Goal: Information Seeking & Learning: Learn about a topic

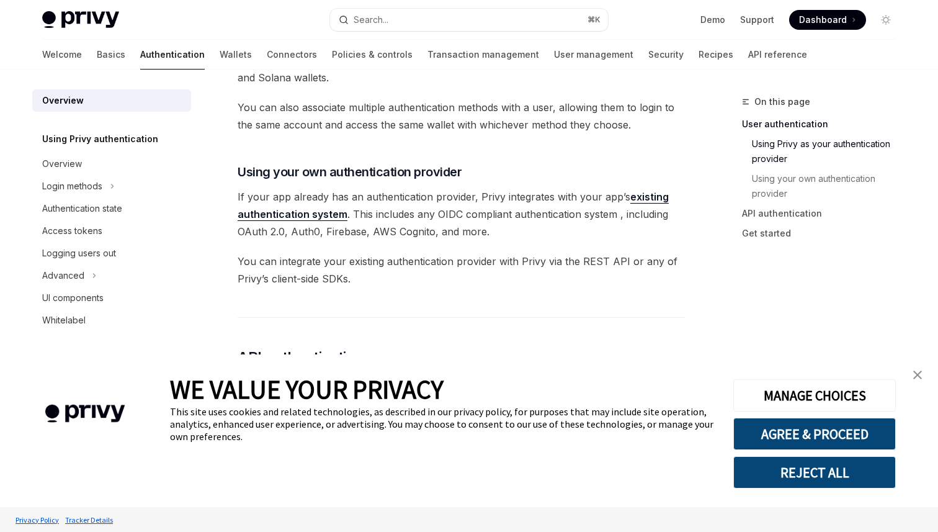
scroll to position [568, 0]
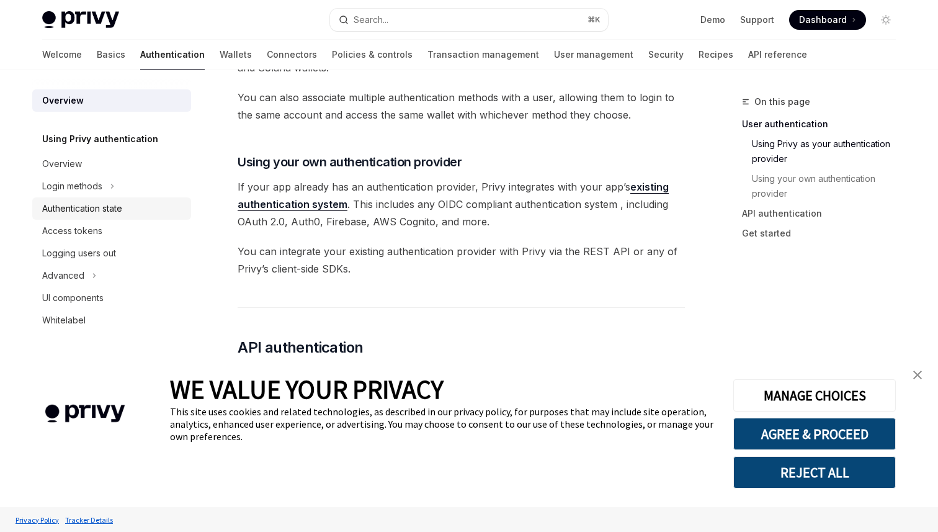
click at [111, 213] on div "Authentication state" at bounding box center [82, 208] width 80 height 15
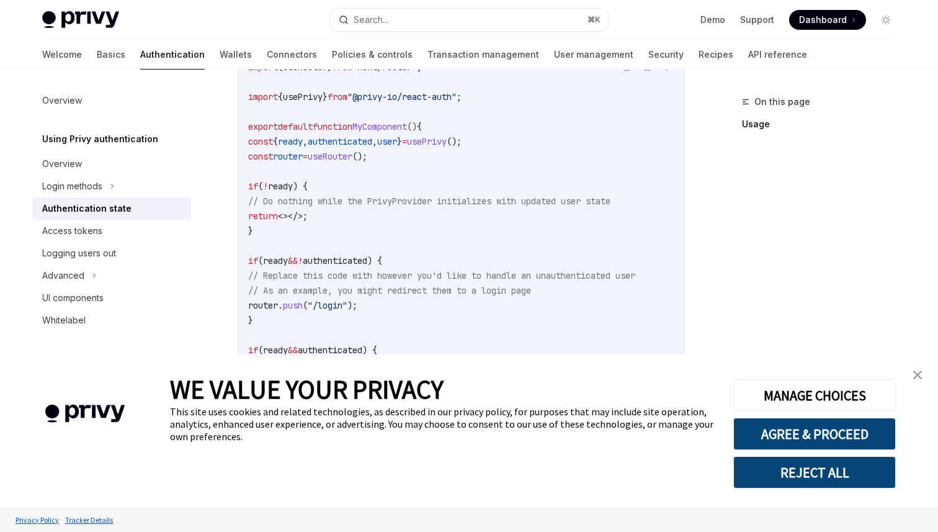
scroll to position [441, 0]
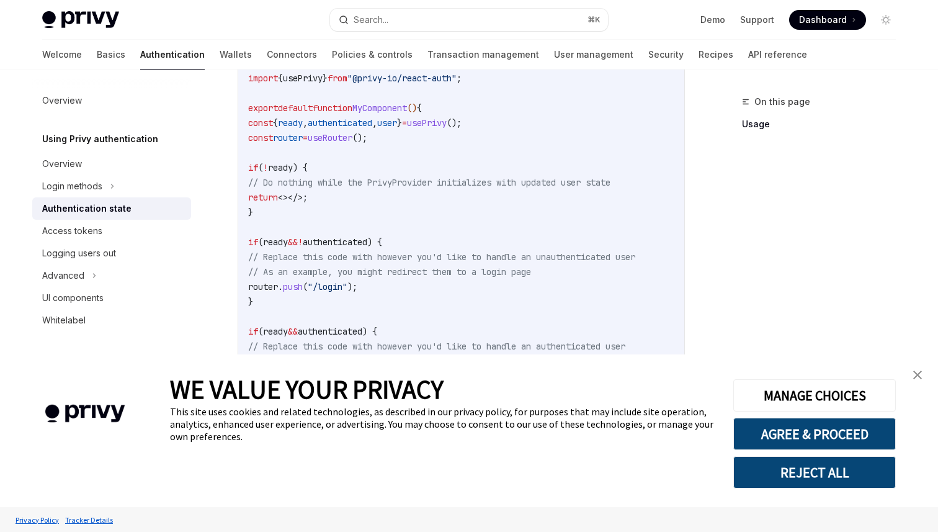
click at [920, 372] on img "close banner" at bounding box center [917, 374] width 9 height 9
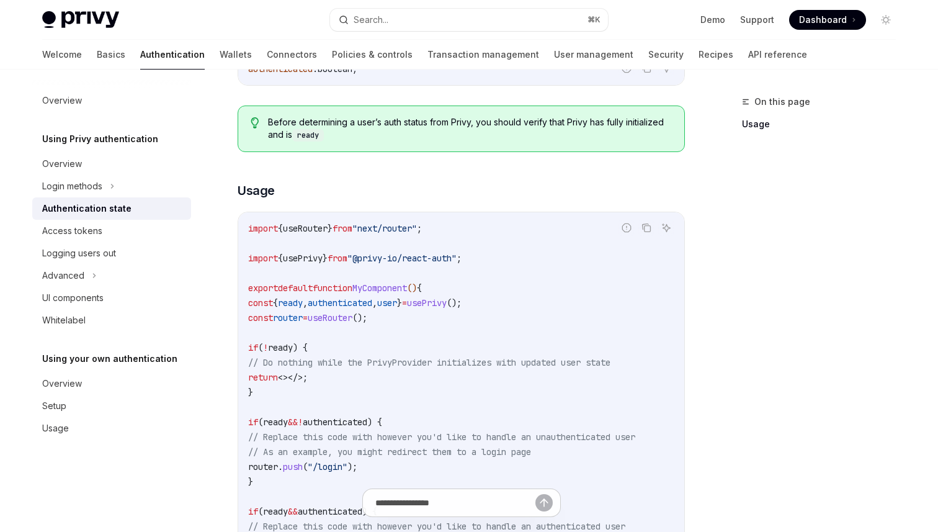
scroll to position [260, 0]
click at [86, 388] on div "Overview" at bounding box center [112, 383] width 141 height 15
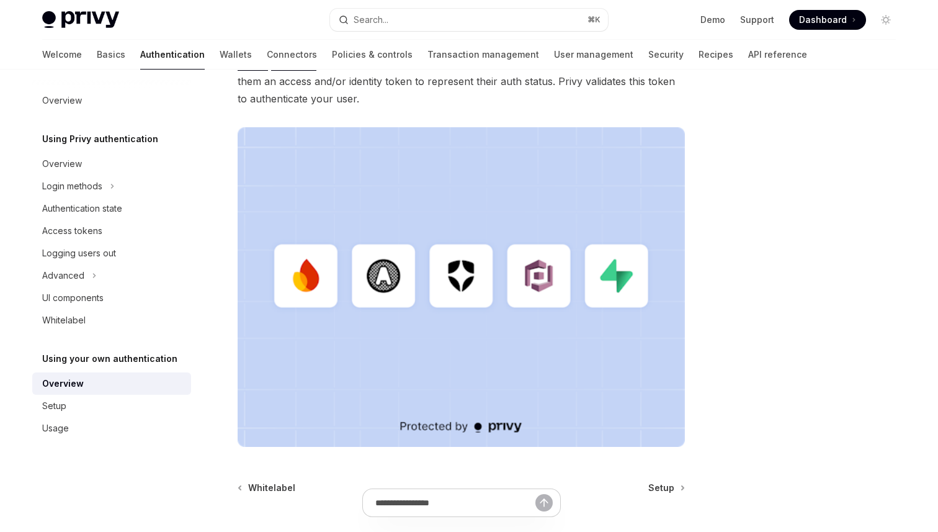
scroll to position [368, 0]
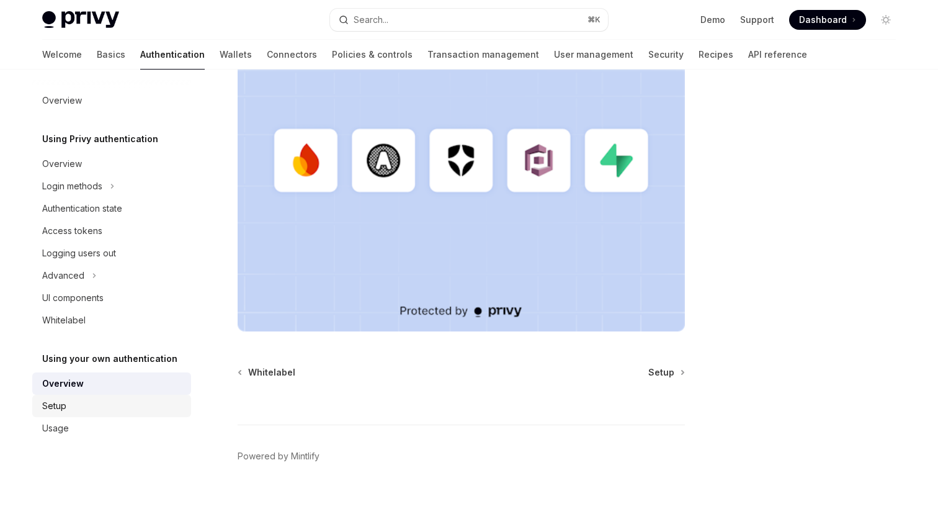
click at [95, 400] on div "Setup" at bounding box center [112, 405] width 141 height 15
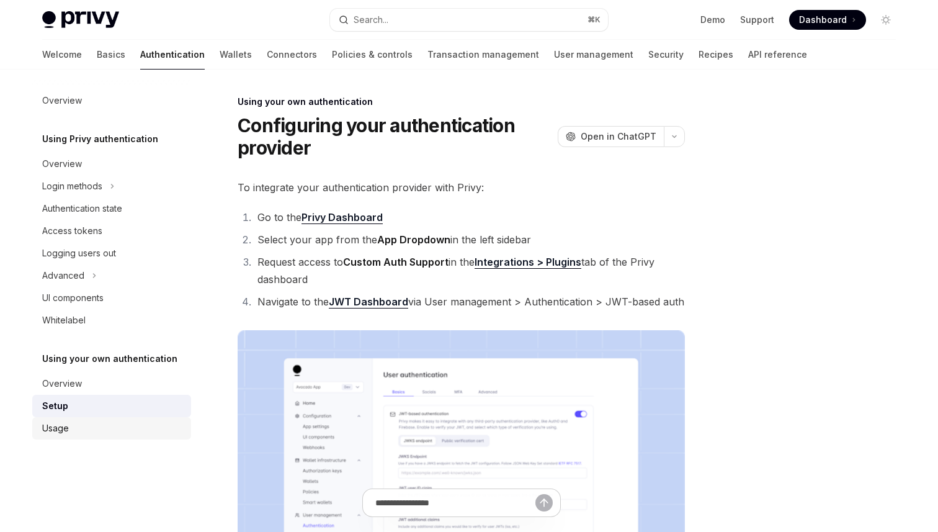
click at [82, 433] on div "Usage" at bounding box center [112, 428] width 141 height 15
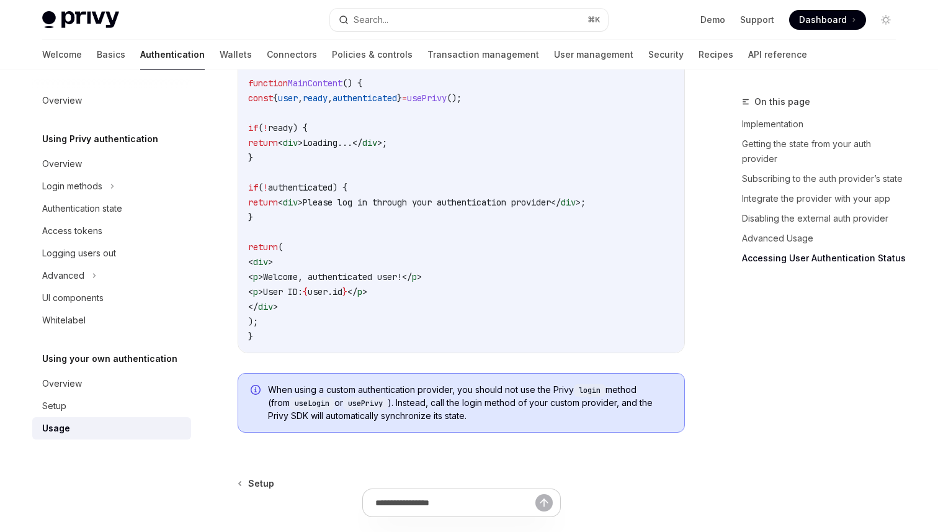
scroll to position [2538, 0]
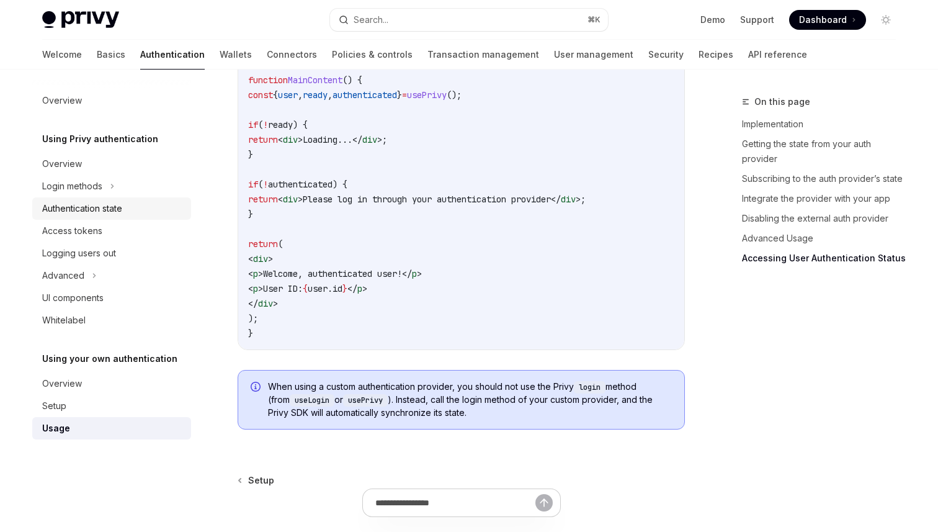
click at [107, 210] on div "Authentication state" at bounding box center [82, 208] width 80 height 15
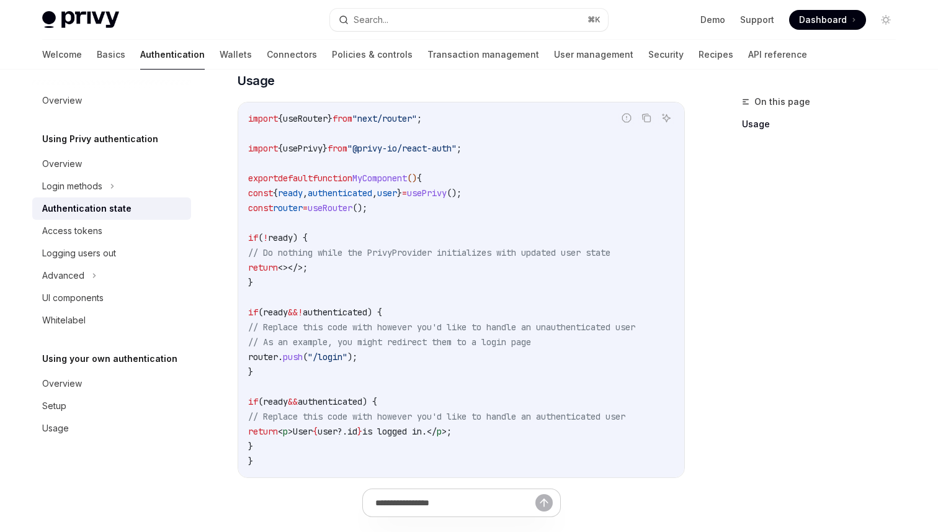
scroll to position [367, 0]
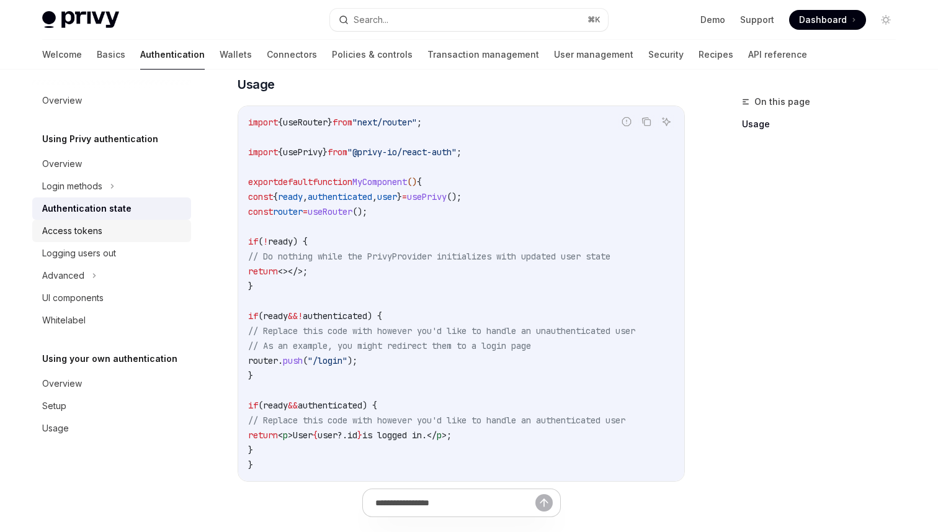
click at [120, 236] on div "Access tokens" at bounding box center [112, 230] width 141 height 15
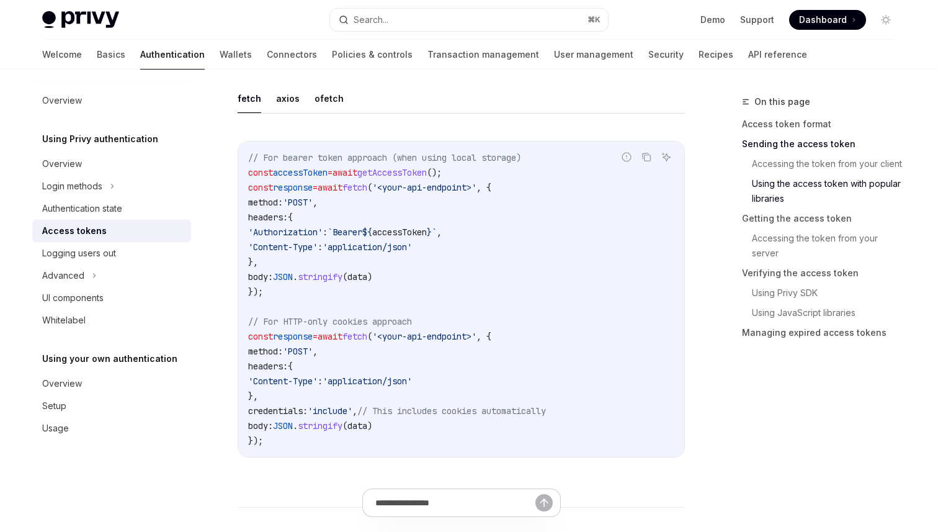
scroll to position [1128, 0]
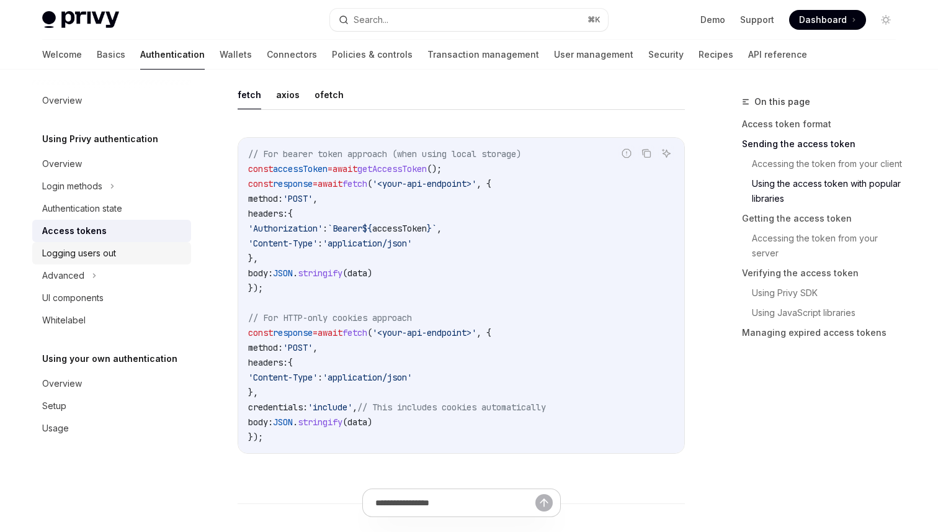
click at [77, 254] on div "Logging users out" at bounding box center [79, 253] width 74 height 15
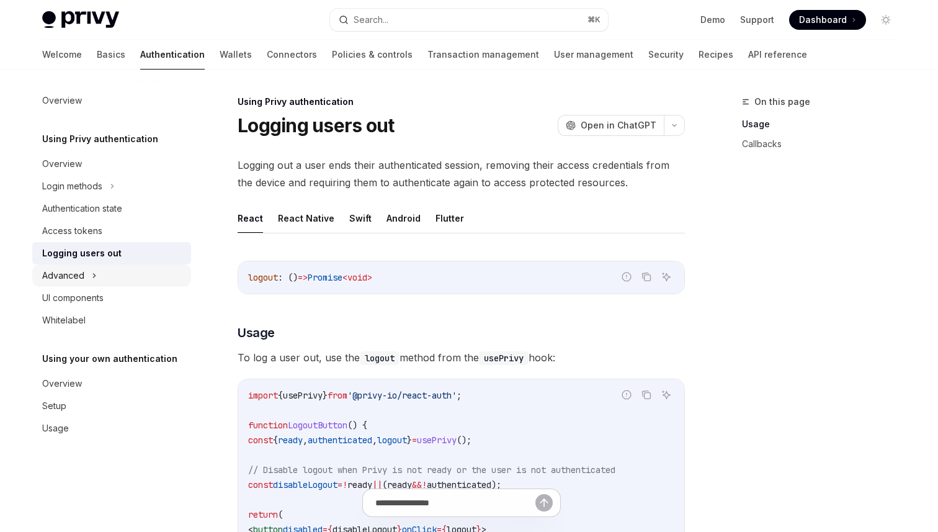
click at [73, 277] on div "Advanced" at bounding box center [63, 275] width 42 height 15
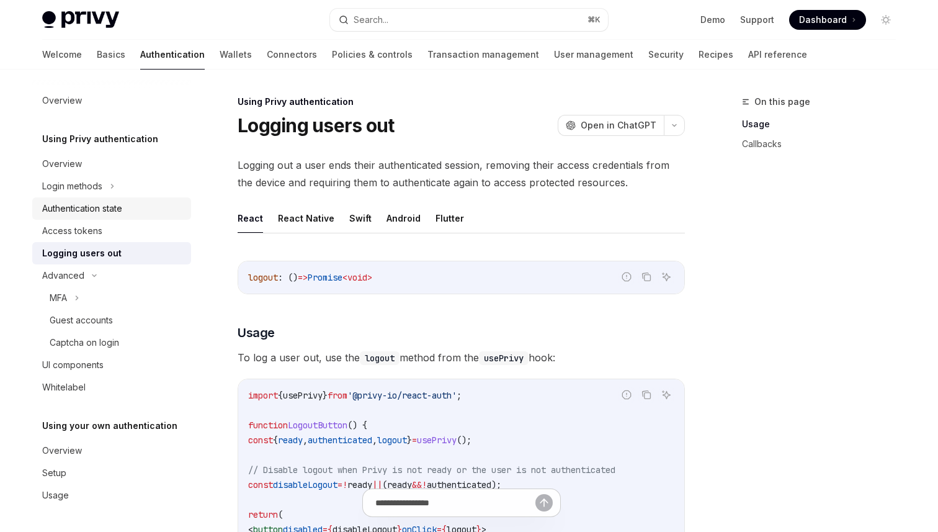
click at [118, 216] on link "Authentication state" at bounding box center [111, 208] width 159 height 22
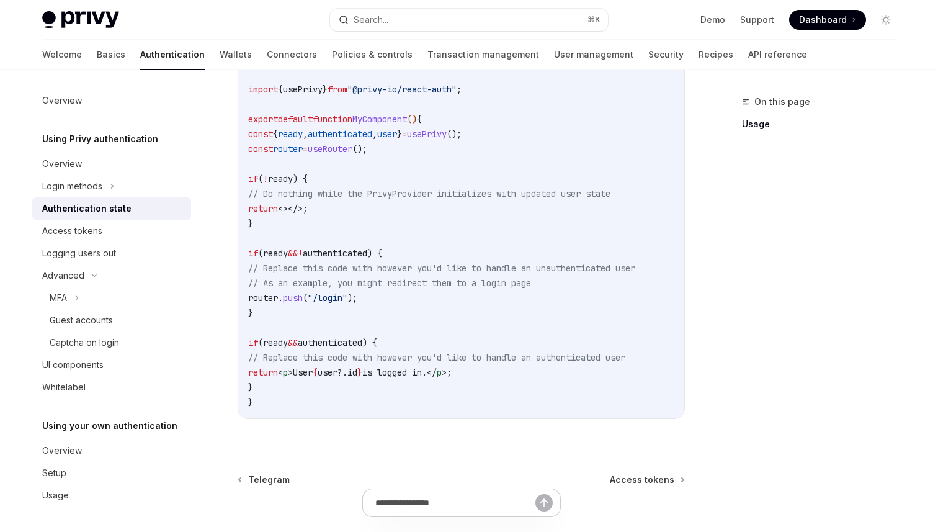
scroll to position [445, 0]
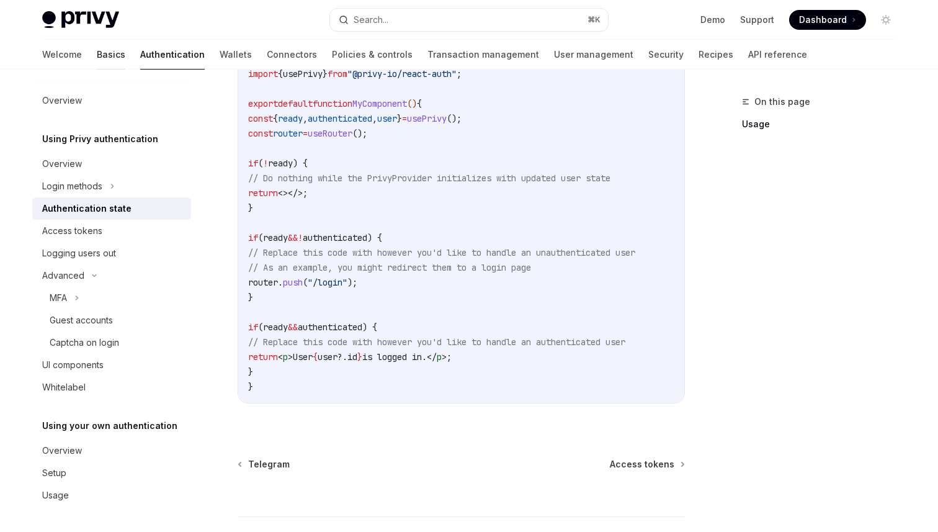
click at [97, 61] on link "Basics" at bounding box center [111, 55] width 29 height 30
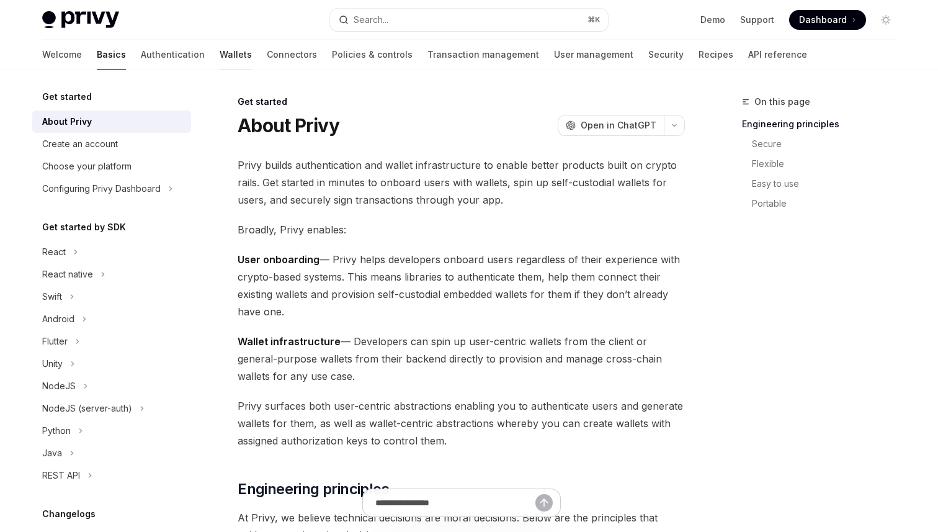
click at [220, 50] on link "Wallets" at bounding box center [236, 55] width 32 height 30
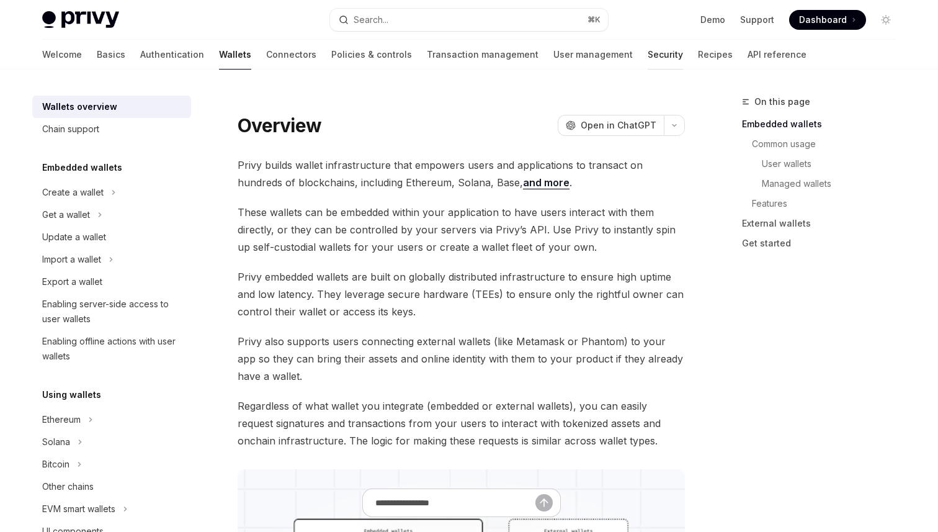
click at [648, 59] on link "Security" at bounding box center [665, 55] width 35 height 30
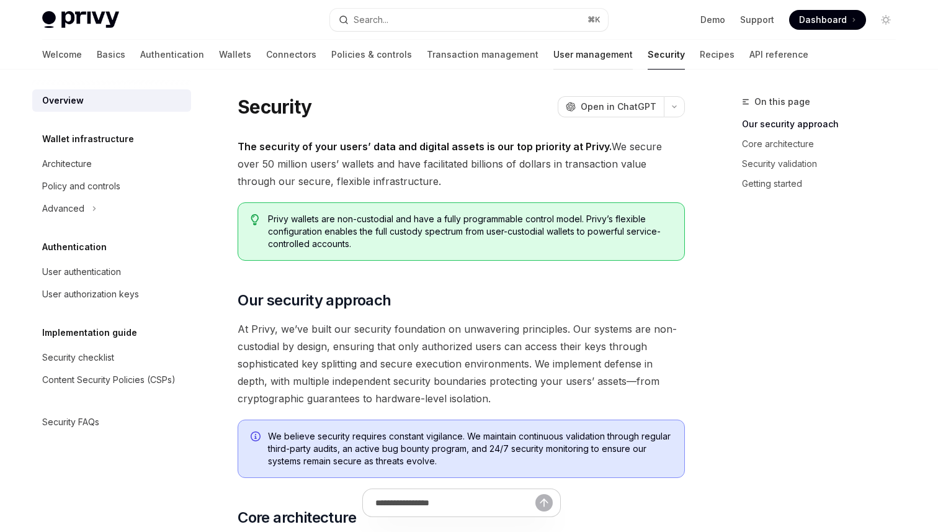
click at [554, 58] on link "User management" at bounding box center [593, 55] width 79 height 30
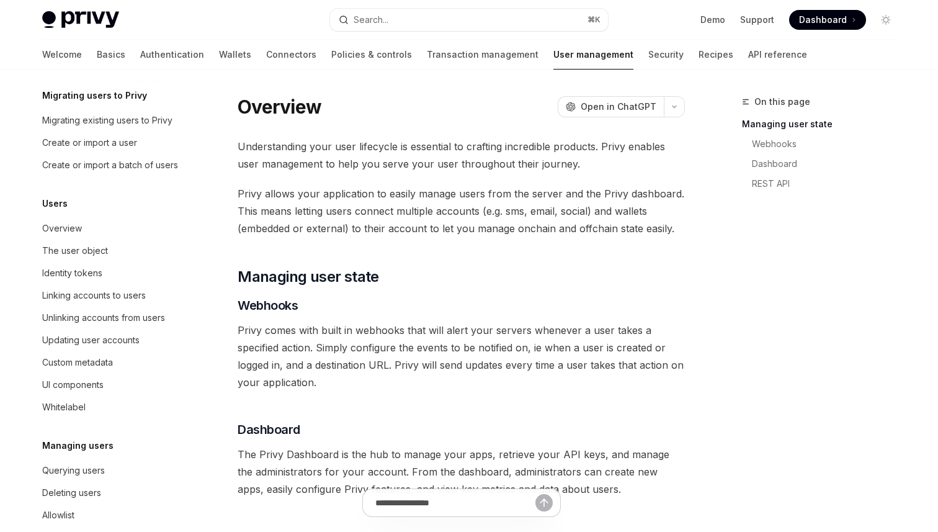
scroll to position [51, 0]
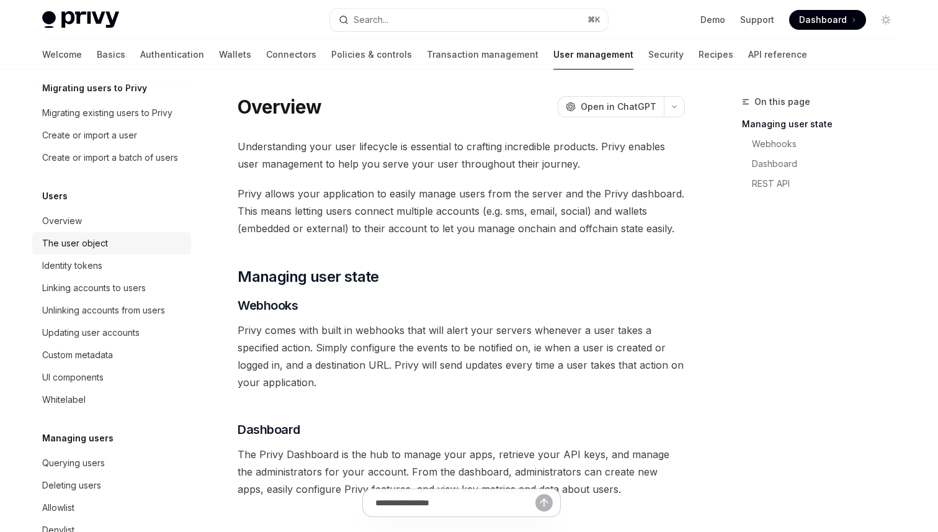
click at [84, 246] on div "The user object" at bounding box center [75, 243] width 66 height 15
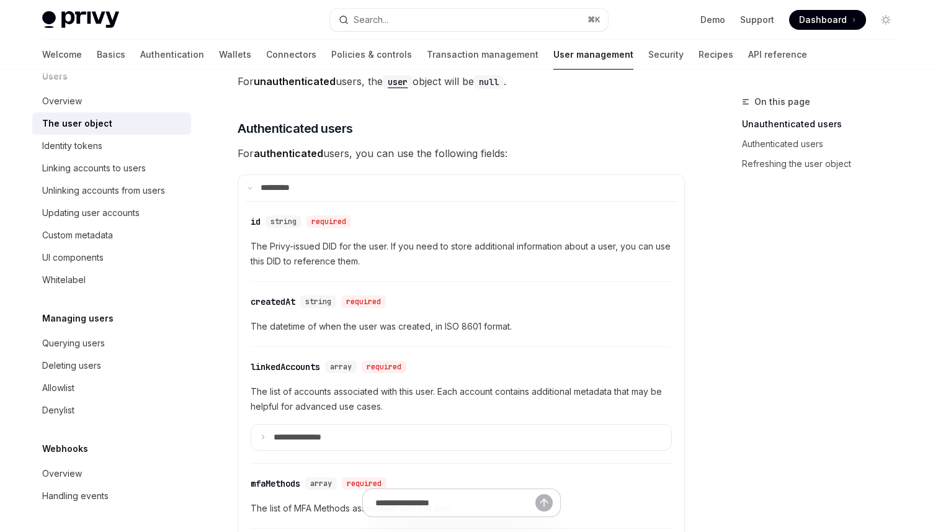
scroll to position [285, 0]
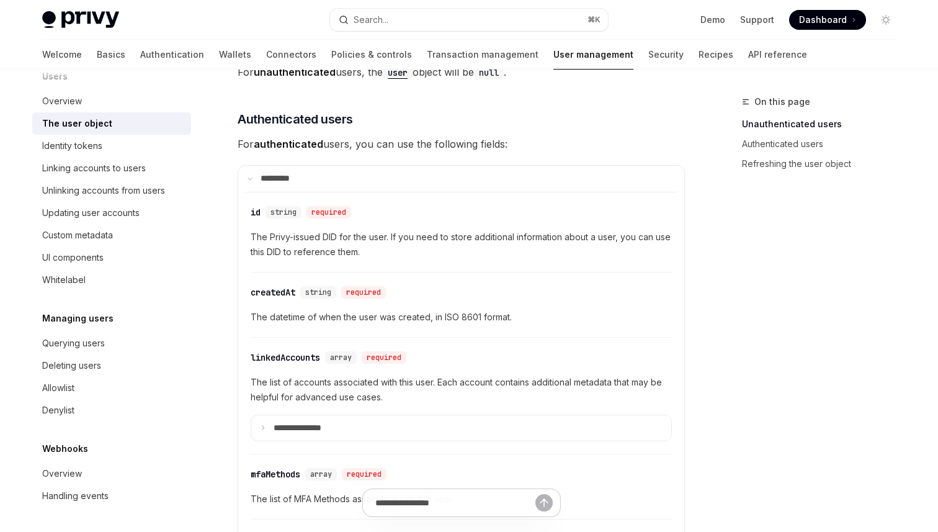
click at [330, 237] on span "The Privy-issued DID for the user. If you need to store additional information …" at bounding box center [461, 245] width 421 height 30
copy span "DID"
click at [470, 231] on span "The Privy-issued DID for the user. If you need to store additional information …" at bounding box center [461, 245] width 421 height 30
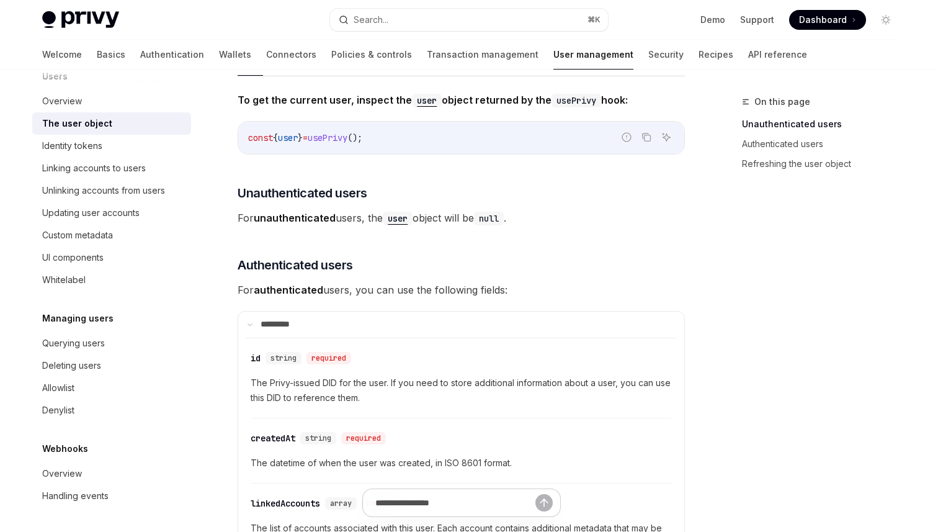
scroll to position [142, 0]
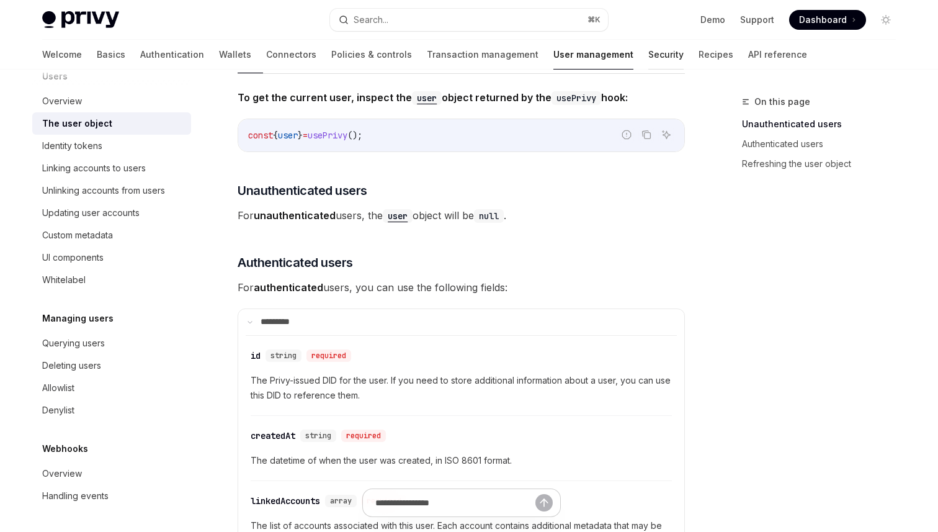
click at [648, 56] on link "Security" at bounding box center [665, 55] width 35 height 30
type textarea "*"
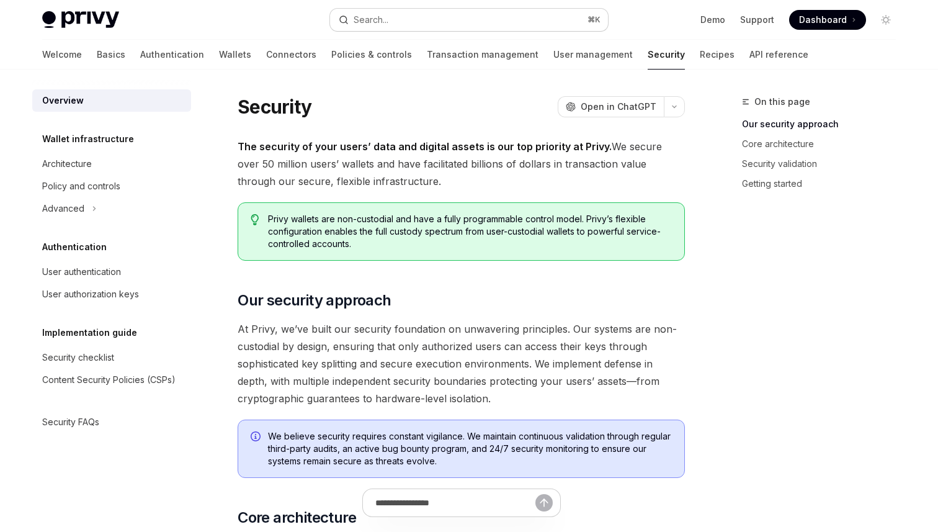
click at [453, 22] on button "Search... ⌘ K" at bounding box center [469, 20] width 278 height 22
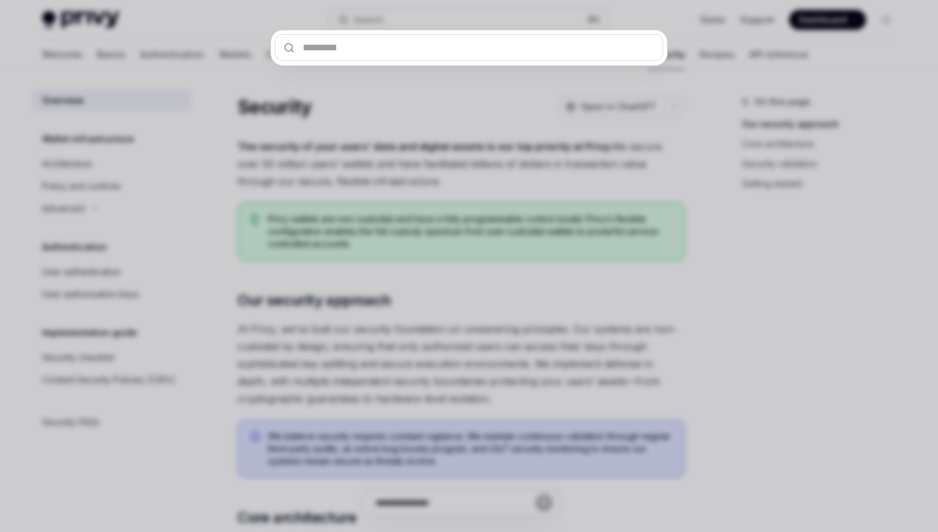
type input "**********"
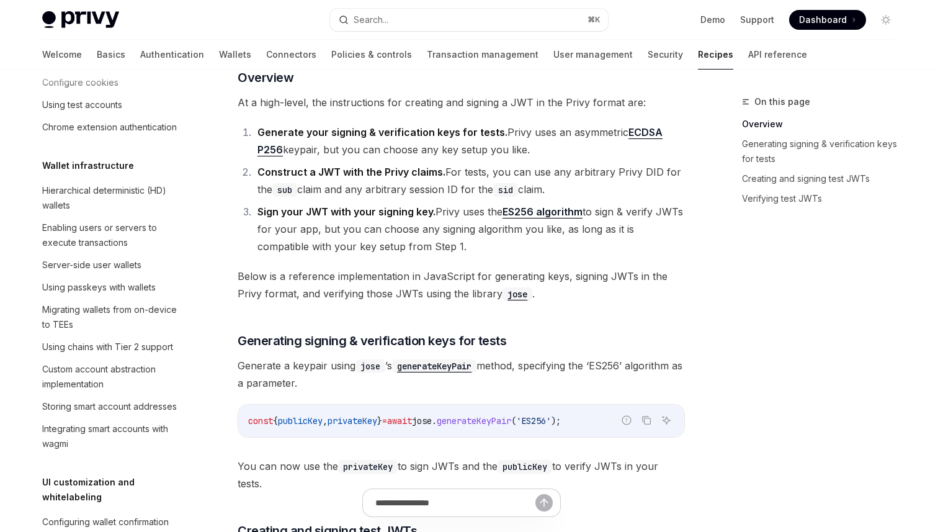
scroll to position [246, 0]
click at [123, 265] on div "Server-side user wallets" at bounding box center [91, 264] width 99 height 15
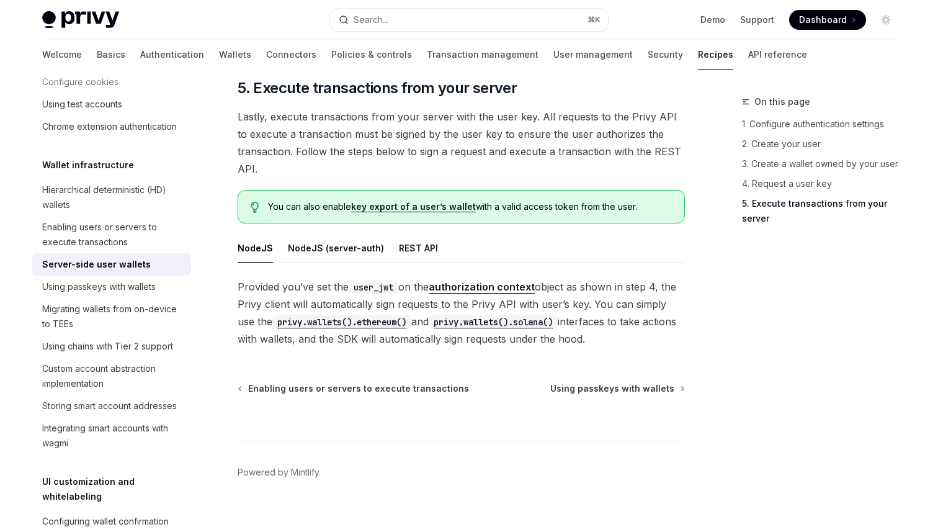
scroll to position [2238, 0]
click at [140, 55] on link "Authentication" at bounding box center [172, 55] width 64 height 30
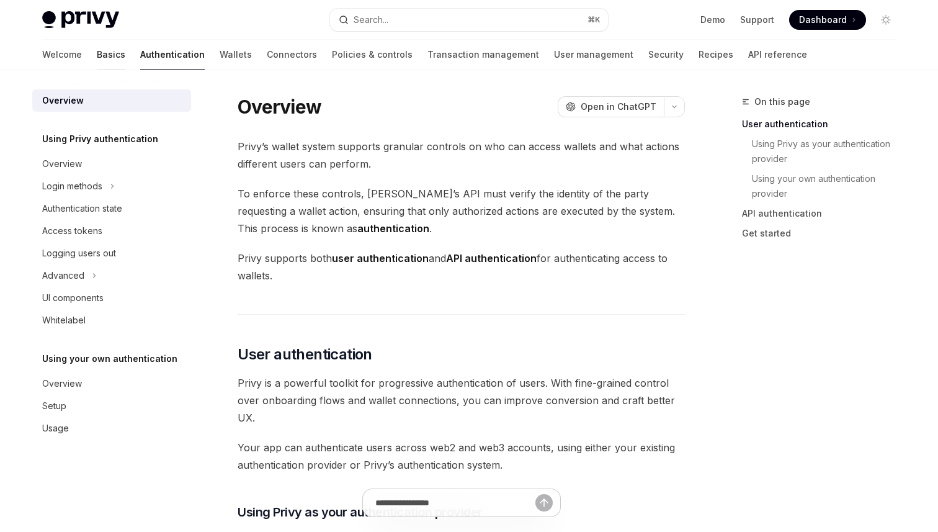
click at [97, 54] on link "Basics" at bounding box center [111, 55] width 29 height 30
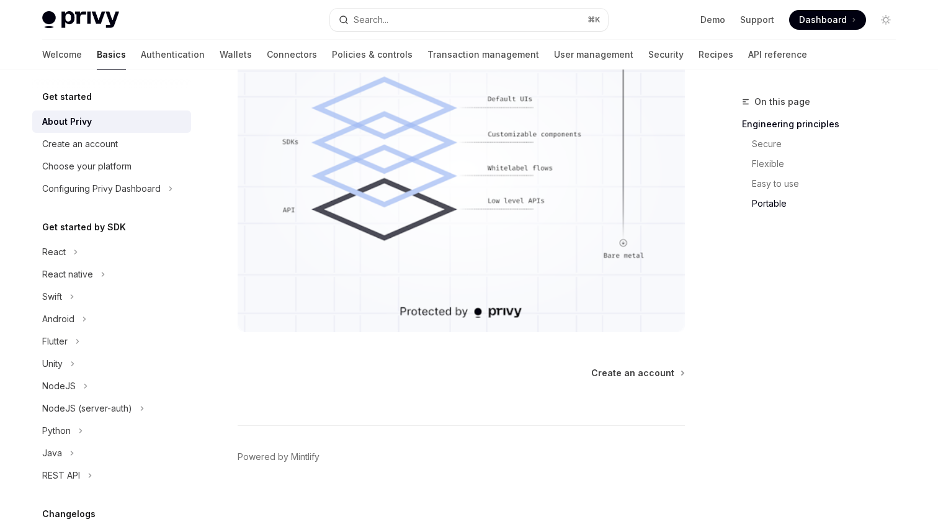
scroll to position [1108, 0]
click at [132, 148] on div "Create an account" at bounding box center [112, 144] width 141 height 15
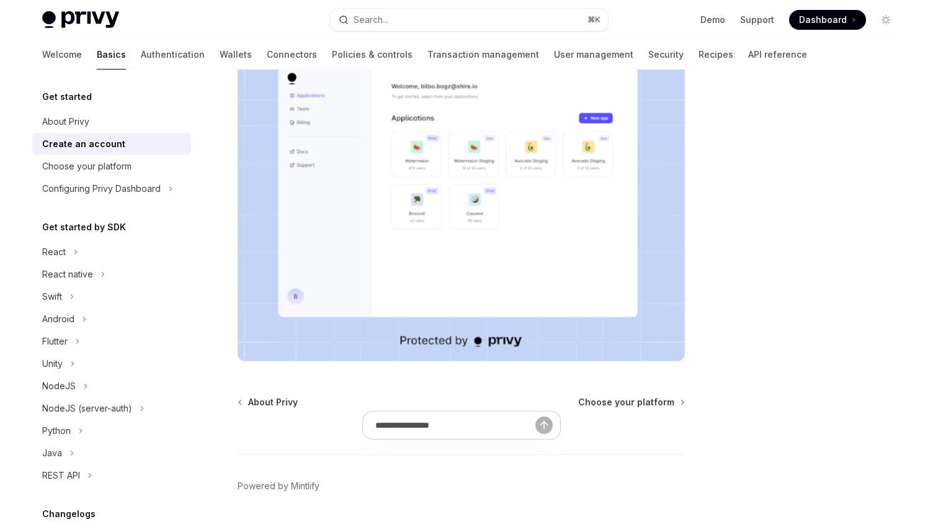
scroll to position [264, 0]
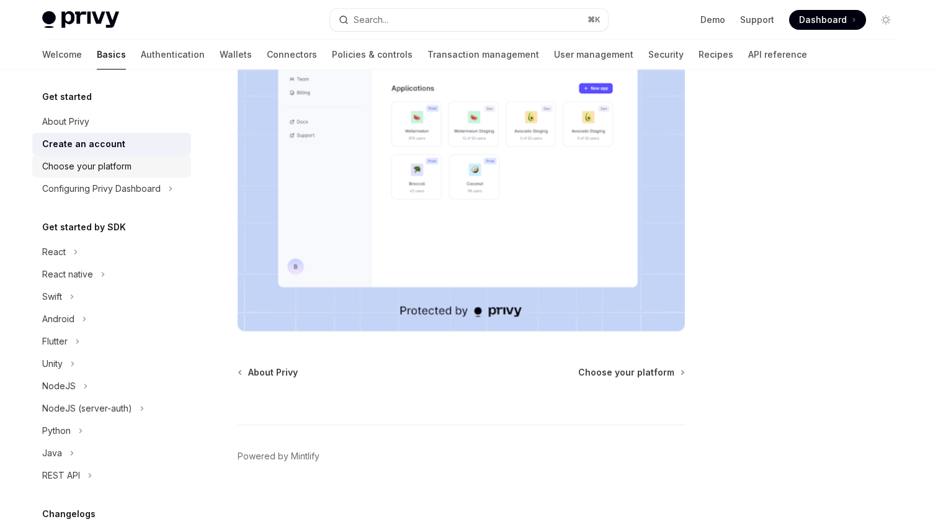
click at [138, 169] on div "Choose your platform" at bounding box center [112, 166] width 141 height 15
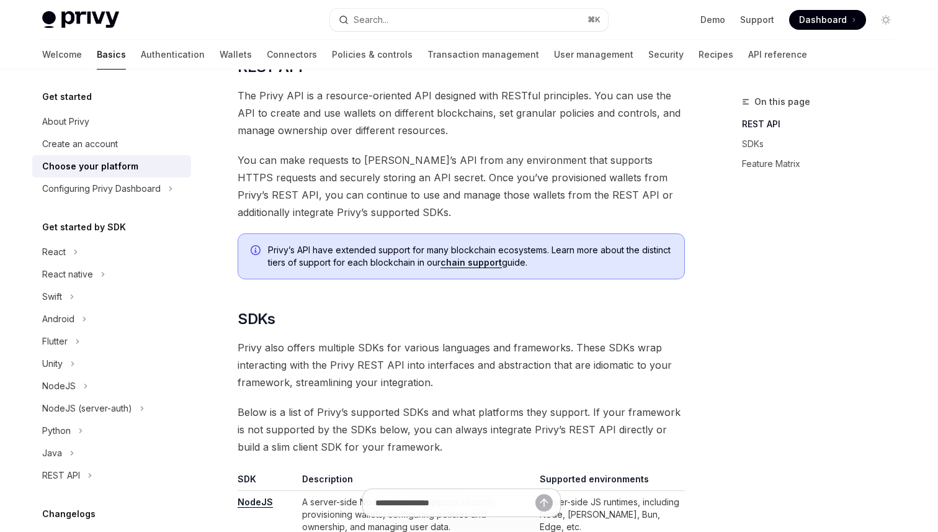
scroll to position [625, 0]
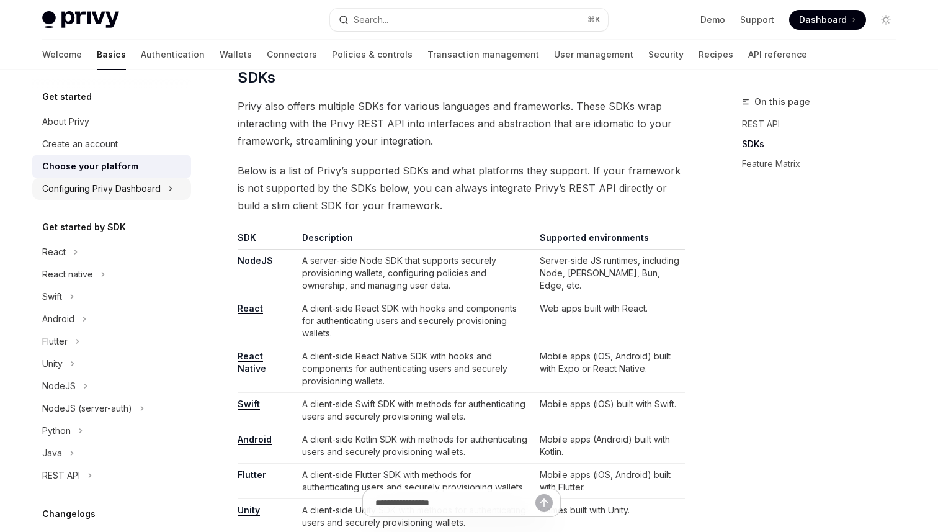
click at [144, 187] on div "Configuring Privy Dashboard" at bounding box center [101, 188] width 119 height 15
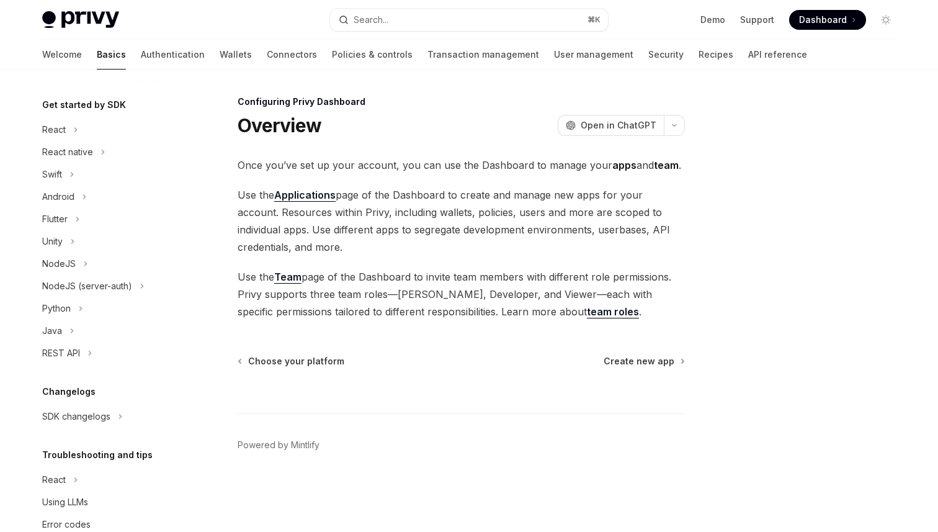
scroll to position [285, 0]
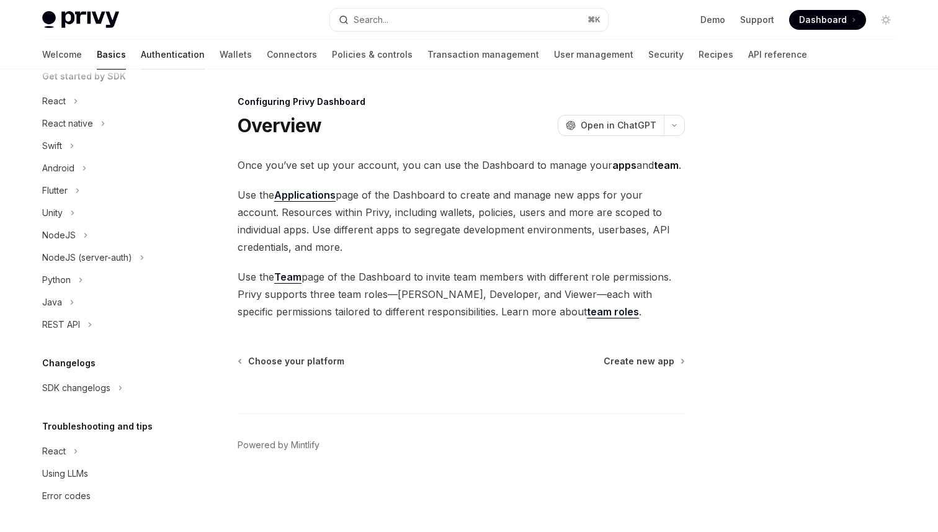
click at [141, 57] on link "Authentication" at bounding box center [173, 55] width 64 height 30
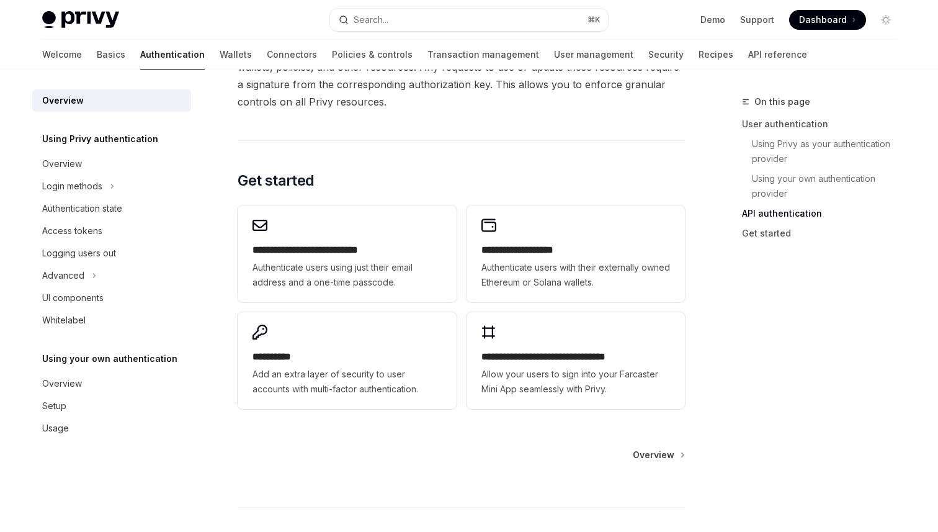
scroll to position [961, 0]
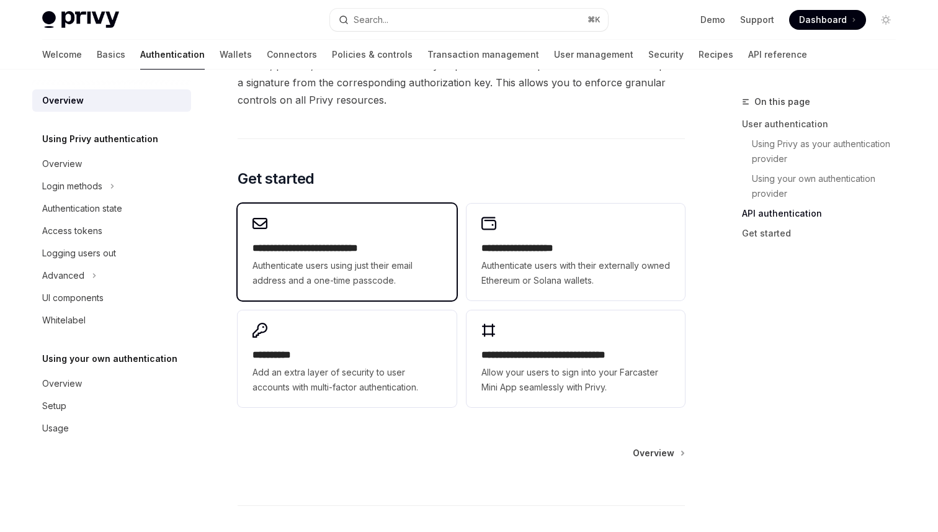
click at [339, 247] on h2 "**********" at bounding box center [347, 248] width 189 height 15
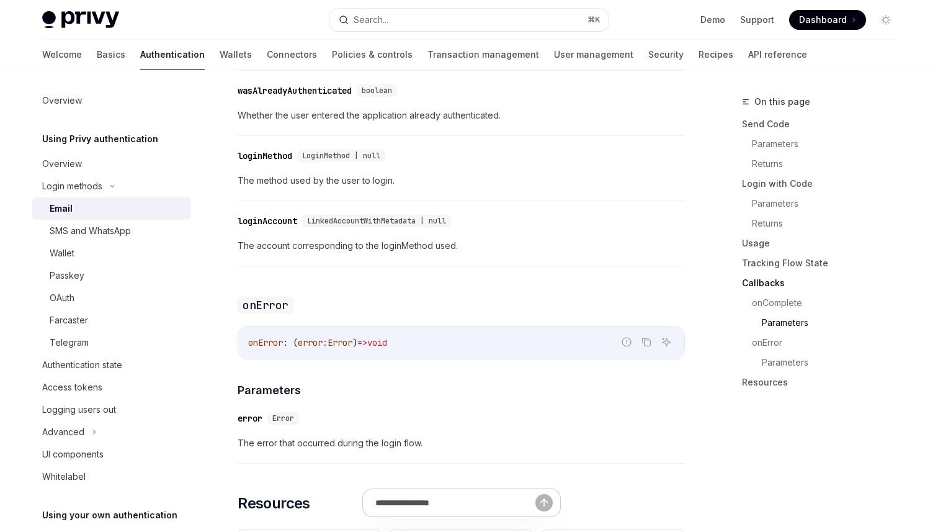
scroll to position [2348, 0]
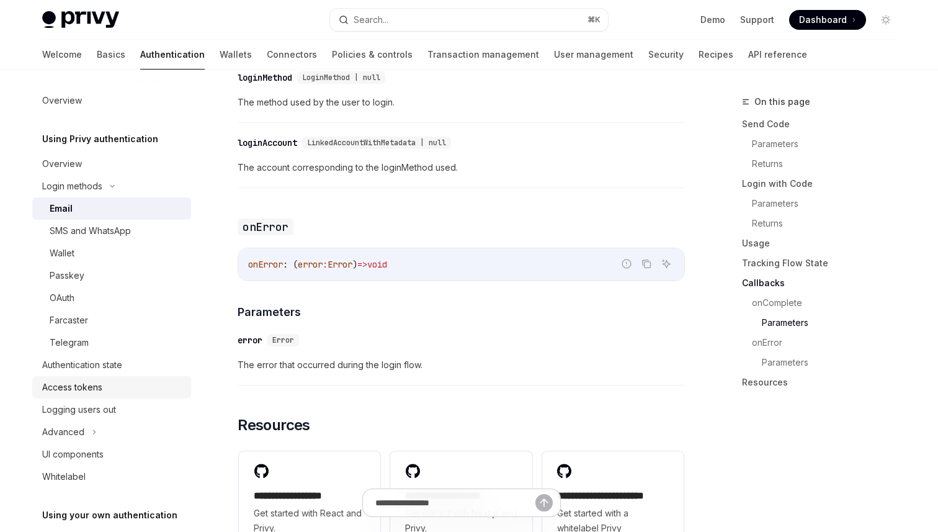
click at [79, 390] on div "Access tokens" at bounding box center [72, 387] width 60 height 15
type textarea "*"
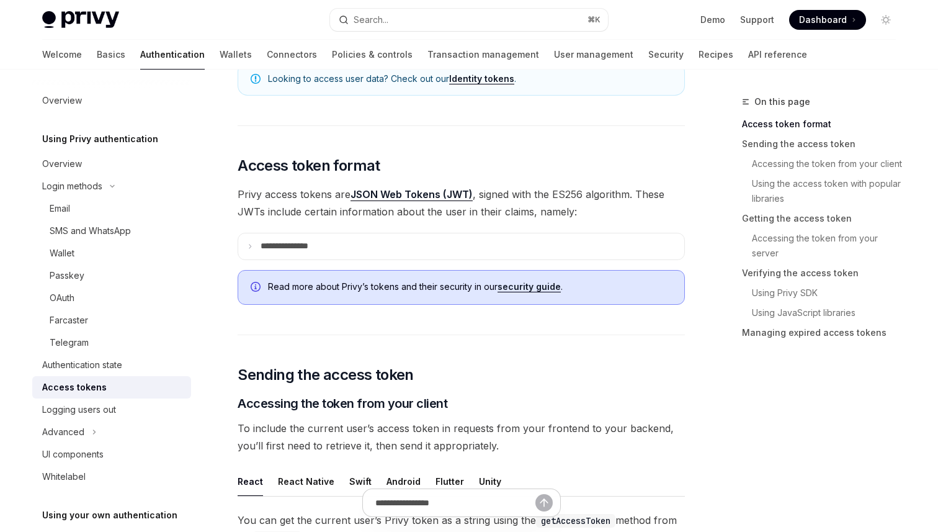
scroll to position [207, 0]
click at [497, 79] on link "Identity tokens" at bounding box center [481, 78] width 65 height 11
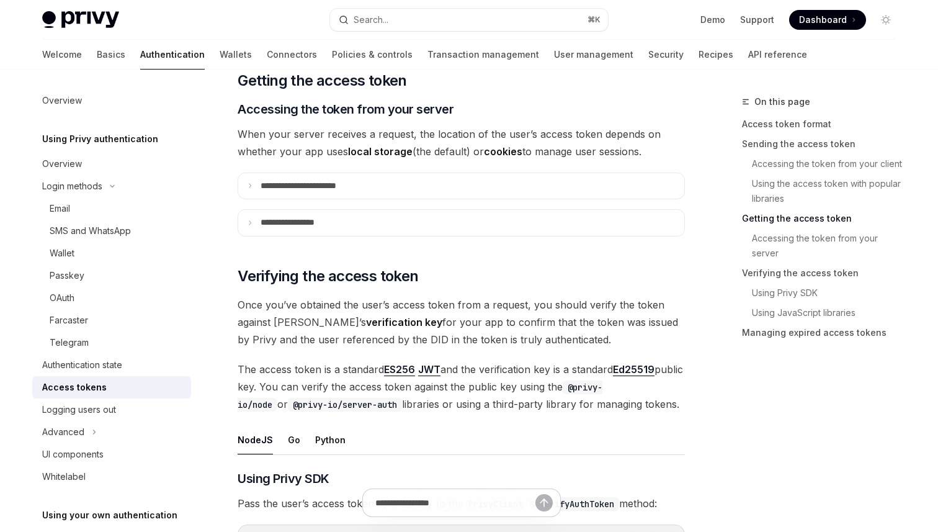
scroll to position [1587, 0]
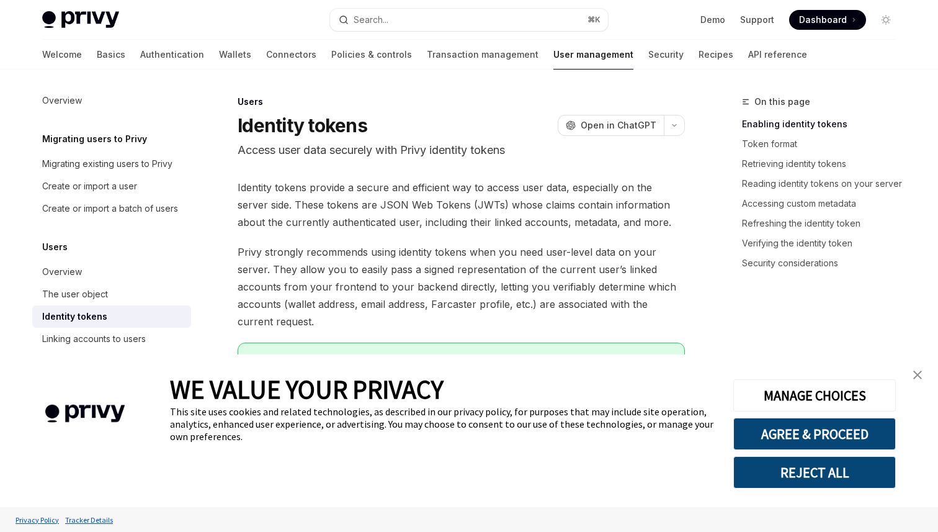
type textarea "*"
